Goal: Transaction & Acquisition: Purchase product/service

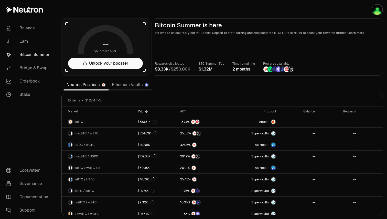
click at [137, 86] on link "Ethereum Vaults" at bounding box center [130, 85] width 43 height 10
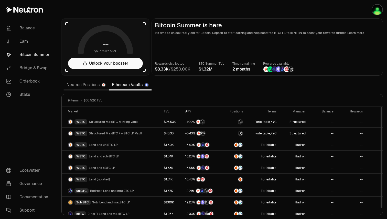
click at [188, 113] on div "APY" at bounding box center [202, 112] width 35 height 4
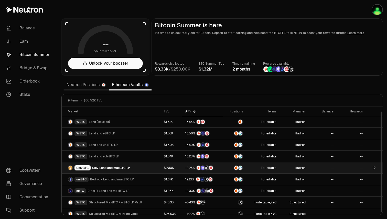
scroll to position [5, 0]
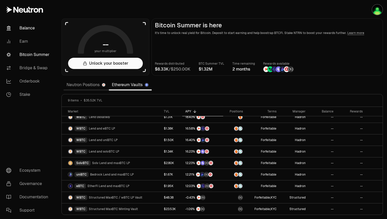
click at [26, 27] on link "Balance" at bounding box center [28, 28] width 53 height 13
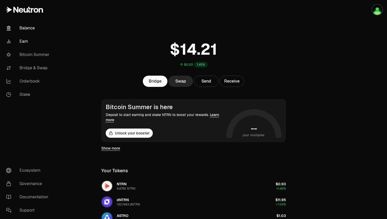
click at [23, 38] on link "Earn" at bounding box center [28, 41] width 53 height 13
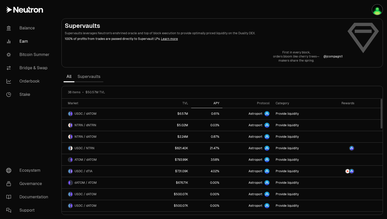
click at [211, 104] on div "APY" at bounding box center [206, 103] width 25 height 4
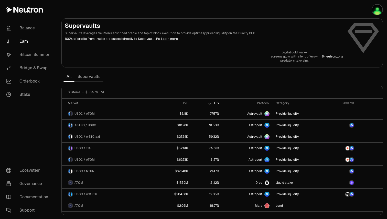
click at [88, 73] on link "Supervaults" at bounding box center [89, 77] width 29 height 10
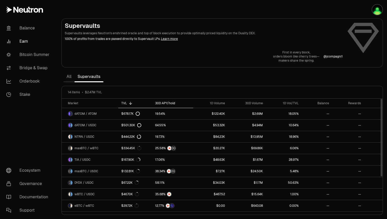
click at [166, 104] on div "30D APY/hold" at bounding box center [172, 103] width 35 height 4
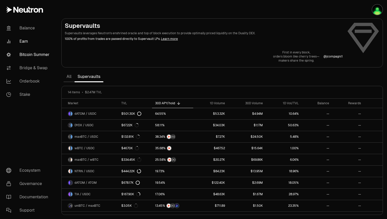
click at [38, 55] on link "Bitcoin Summer" at bounding box center [28, 54] width 53 height 13
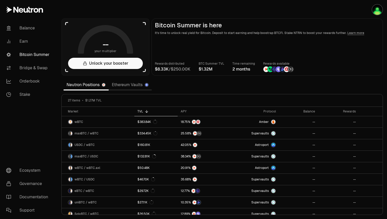
click at [120, 86] on link "Ethereum Vaults" at bounding box center [130, 85] width 43 height 10
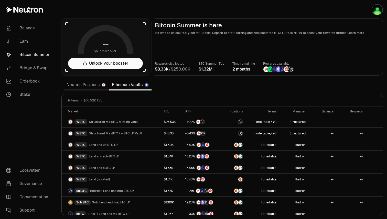
click at [92, 86] on link "Neutron Positions" at bounding box center [86, 85] width 45 height 10
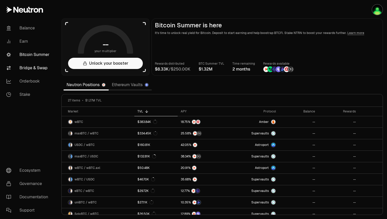
click at [38, 67] on link "Bridge & Swap" at bounding box center [28, 67] width 53 height 13
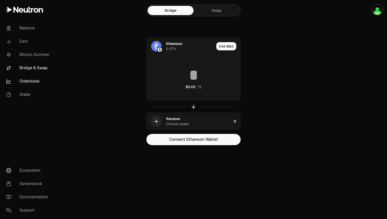
click at [32, 86] on link "Orderbook" at bounding box center [28, 81] width 53 height 13
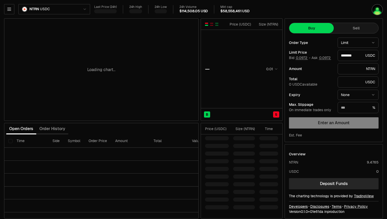
type input "********"
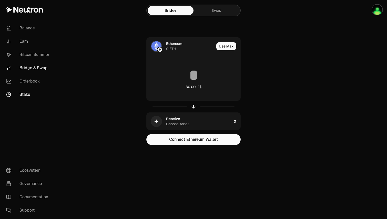
click at [26, 95] on link "Stake" at bounding box center [28, 94] width 53 height 13
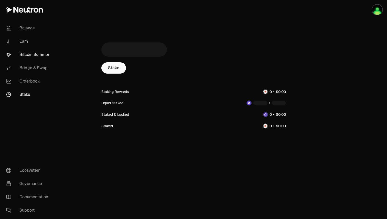
click at [22, 57] on link "Bitcoin Summer" at bounding box center [28, 54] width 53 height 13
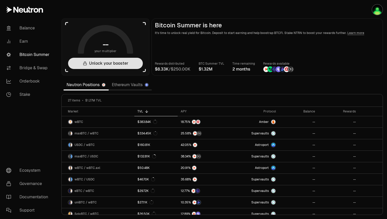
click at [90, 62] on button "Unlock your booster" at bounding box center [105, 63] width 75 height 11
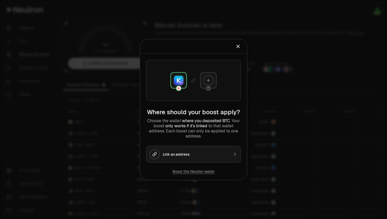
click at [196, 152] on div "Link an address" at bounding box center [196, 154] width 67 height 5
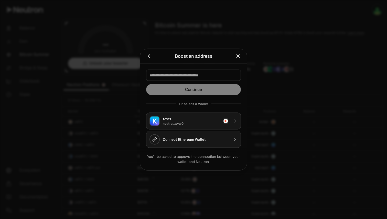
click at [193, 141] on div "Connect Ethereum Wallet" at bounding box center [196, 139] width 67 height 5
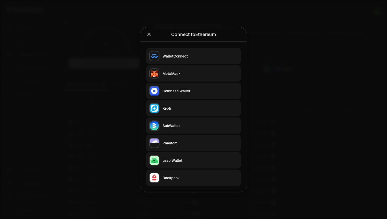
click at [179, 72] on div "MetaMask" at bounding box center [200, 73] width 75 height 5
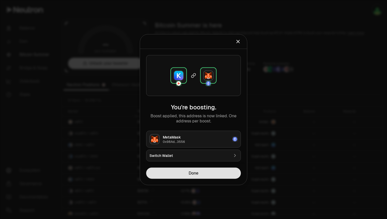
click at [205, 173] on button "Done" at bounding box center [193, 173] width 95 height 11
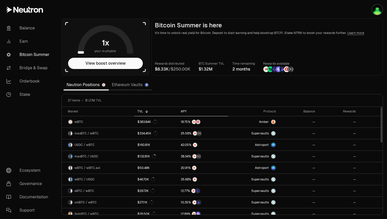
click at [183, 110] on div "APY" at bounding box center [203, 112] width 44 height 4
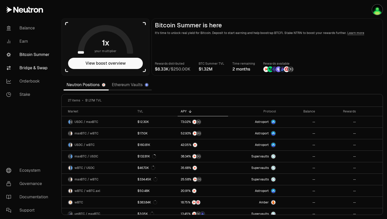
click at [31, 70] on link "Bridge & Swap" at bounding box center [28, 67] width 53 height 13
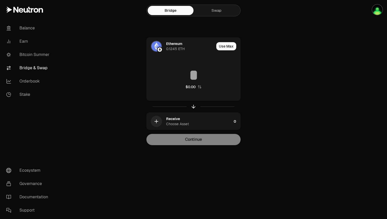
click at [216, 6] on link "Swap" at bounding box center [217, 10] width 46 height 9
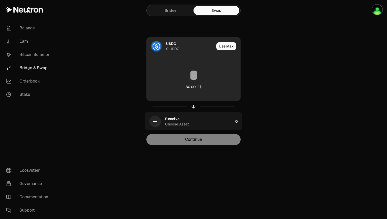
click at [170, 48] on div "0 USDC" at bounding box center [172, 48] width 13 height 5
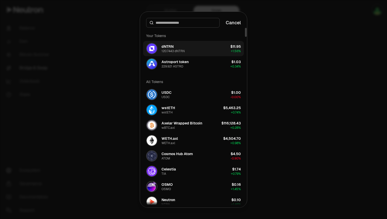
click at [194, 51] on button "dNTRN 120.7443 dNTRN $11.95 + 1.56%" at bounding box center [193, 48] width 101 height 15
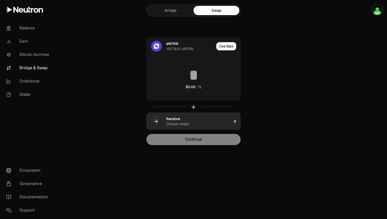
click at [172, 120] on div "Receive" at bounding box center [173, 119] width 14 height 5
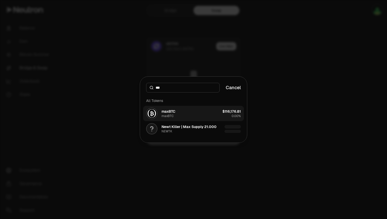
type input "***"
click at [197, 110] on button "maxBTC maxBTC $116,176.81 0.00%" at bounding box center [193, 113] width 101 height 15
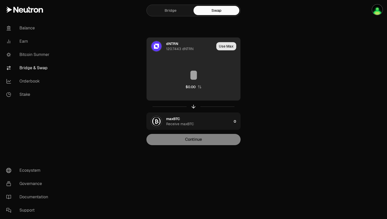
click at [227, 47] on button "Use Max" at bounding box center [226, 46] width 20 height 8
type input "**********"
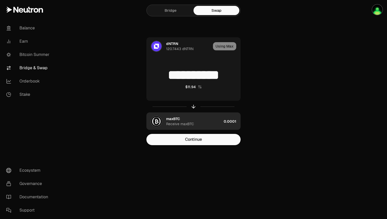
click at [178, 122] on div "Receive maxBTC" at bounding box center [180, 124] width 28 height 5
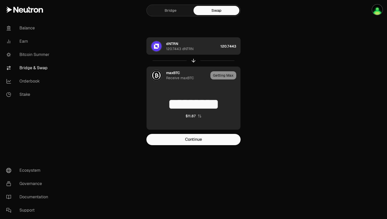
click at [201, 51] on div "dNTRN 120.7443 dNTRN" at bounding box center [192, 46] width 52 height 10
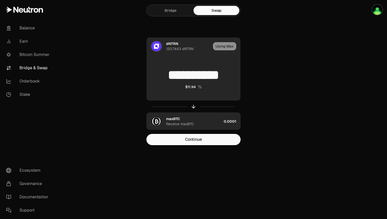
click at [191, 125] on div "Receive maxBTC" at bounding box center [180, 124] width 28 height 5
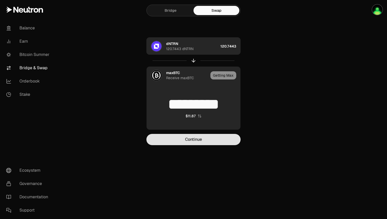
click at [194, 141] on button "Continue" at bounding box center [193, 139] width 94 height 11
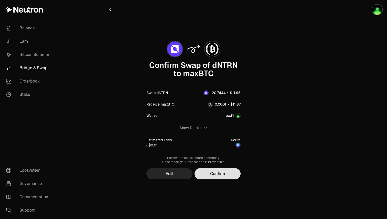
click at [223, 176] on button "Confirm" at bounding box center [218, 173] width 46 height 11
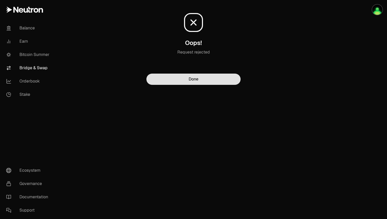
click at [207, 79] on button "Done" at bounding box center [193, 79] width 94 height 11
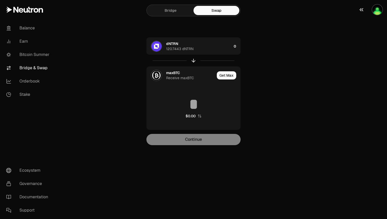
click at [379, 11] on img "button" at bounding box center [377, 10] width 10 height 10
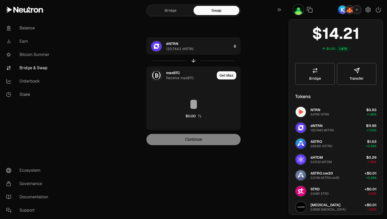
scroll to position [8, 0]
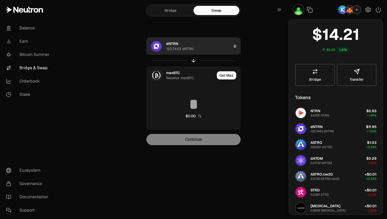
click at [206, 45] on div "dNTRN 120.7443 dNTRN" at bounding box center [199, 46] width 66 height 10
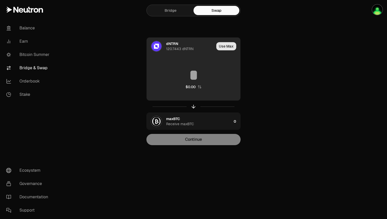
click at [221, 46] on button "Use Max" at bounding box center [226, 46] width 20 height 8
type input "**********"
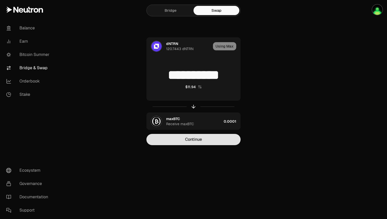
click at [207, 143] on button "Continue" at bounding box center [193, 139] width 94 height 11
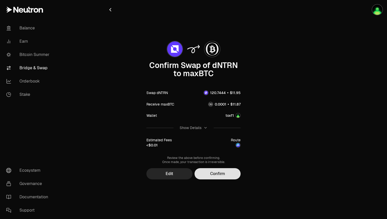
click at [212, 171] on button "Confirm" at bounding box center [218, 173] width 46 height 11
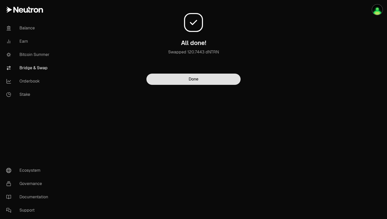
click at [178, 80] on button "Done" at bounding box center [193, 79] width 94 height 11
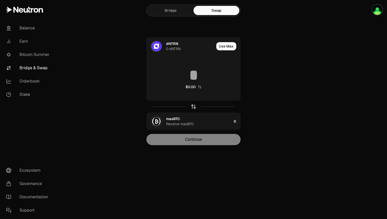
click at [193, 107] on icon "button" at bounding box center [194, 107] width 6 height 6
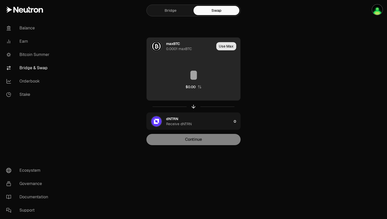
click at [223, 47] on button "Use Max" at bounding box center [226, 46] width 20 height 8
type input "**********"
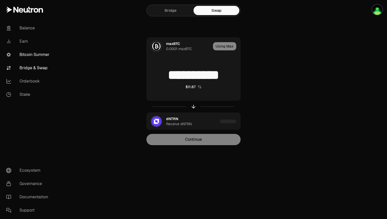
click at [38, 54] on link "Bitcoin Summer" at bounding box center [28, 54] width 53 height 13
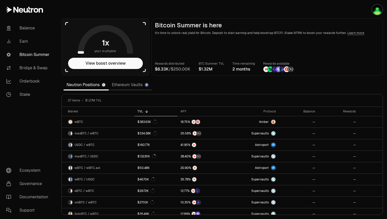
click at [127, 85] on link "Ethereum Vaults" at bounding box center [130, 85] width 43 height 10
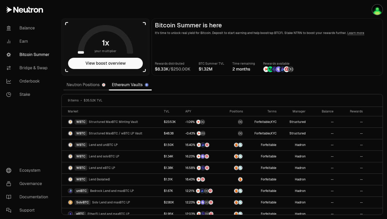
click at [91, 86] on link "Neutron Positions" at bounding box center [86, 85] width 45 height 10
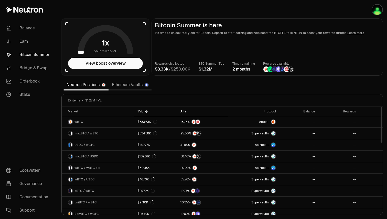
click at [182, 111] on div "APY" at bounding box center [203, 112] width 45 height 4
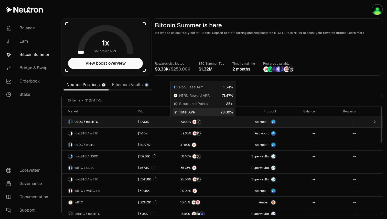
click at [210, 123] on div at bounding box center [203, 122] width 45 height 5
